Goal: Navigation & Orientation: Find specific page/section

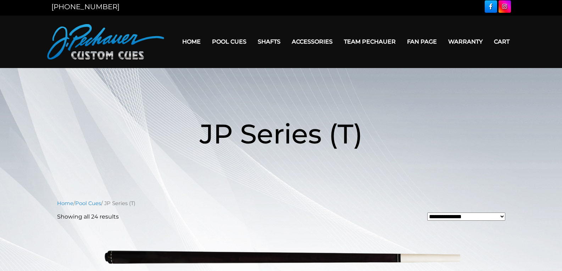
scroll to position [33, 0]
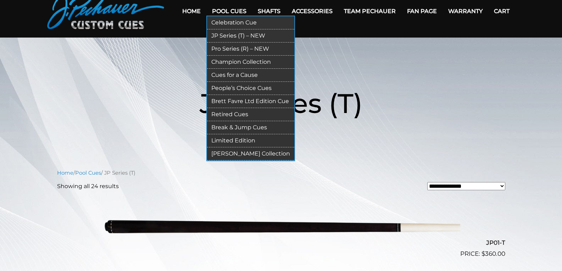
click at [228, 23] on link "Celebration Cue" at bounding box center [250, 22] width 87 height 13
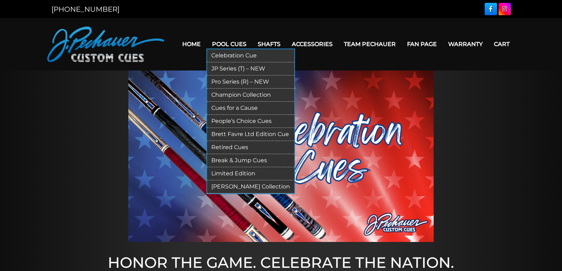
click at [244, 83] on link "Pro Series (R) – NEW" at bounding box center [250, 81] width 87 height 13
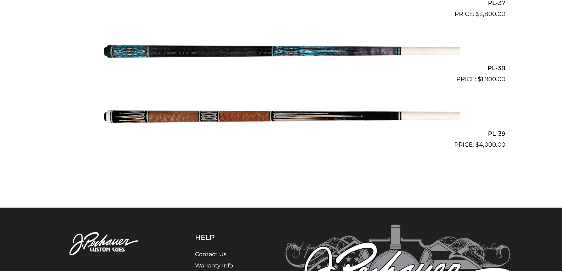
scroll to position [2057, 0]
